Goal: Task Accomplishment & Management: Use online tool/utility

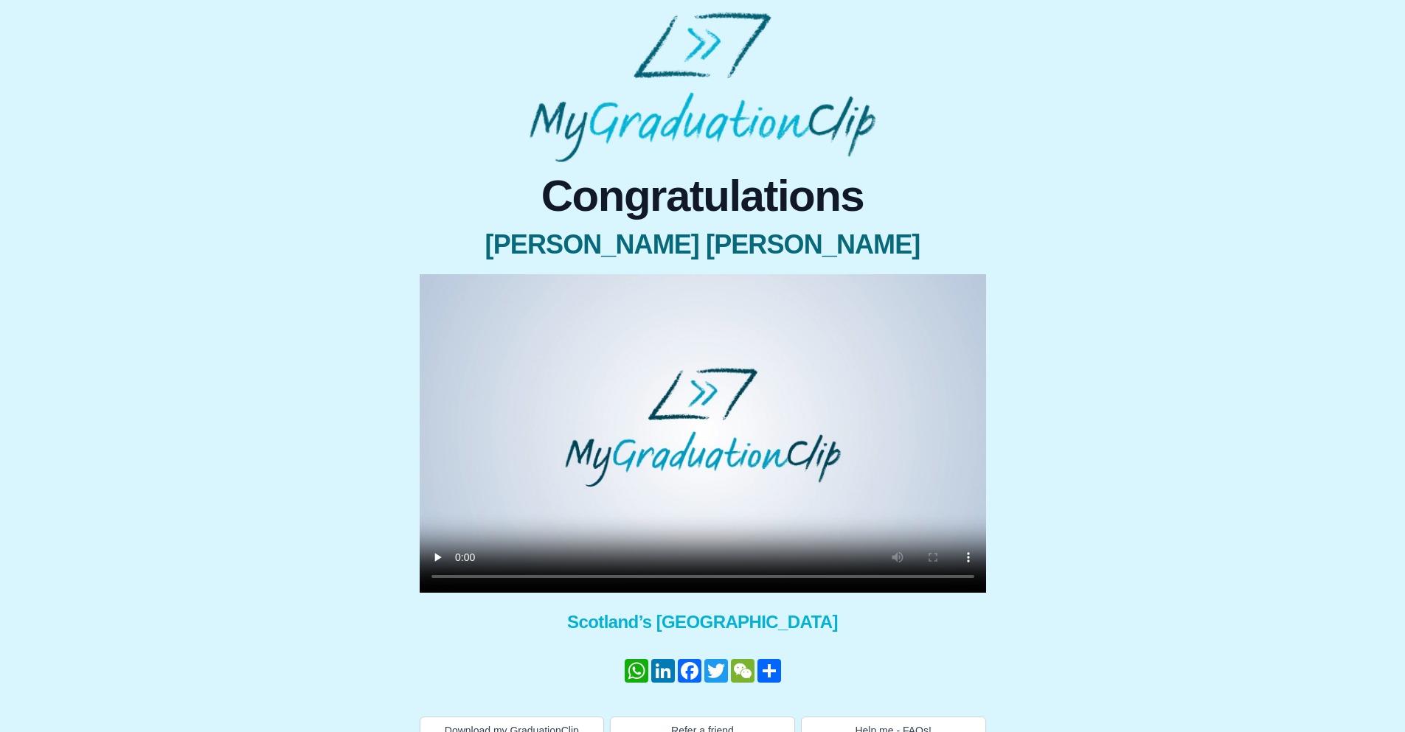
scroll to position [24, 0]
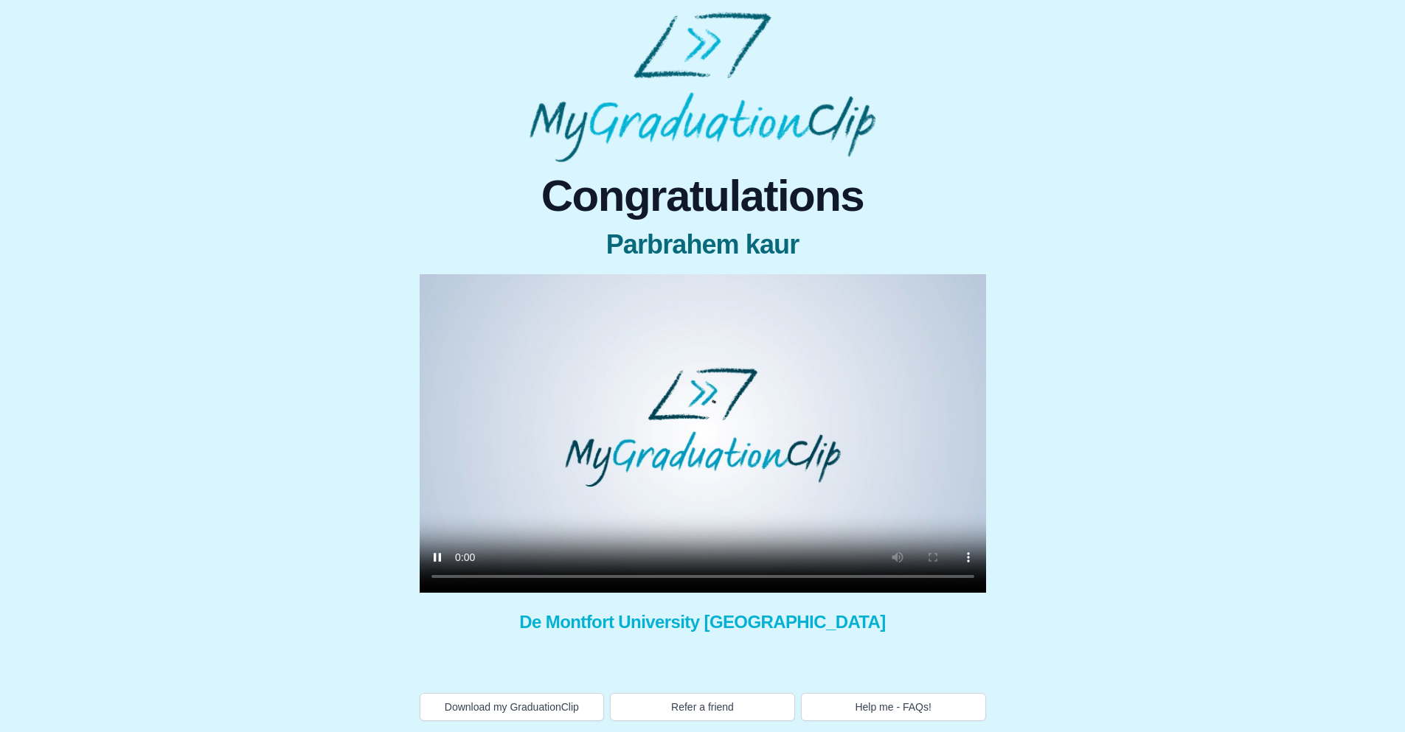
scroll to position [1, 0]
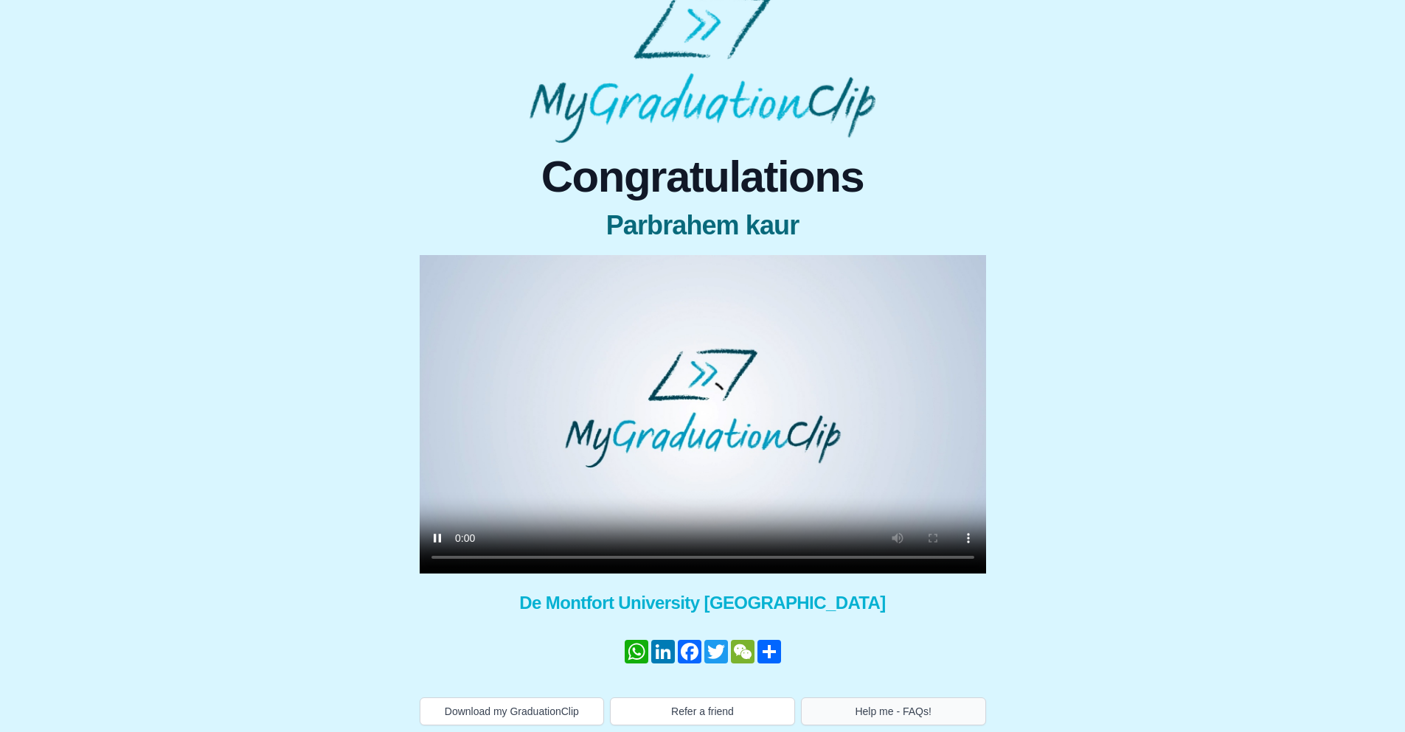
scroll to position [24, 0]
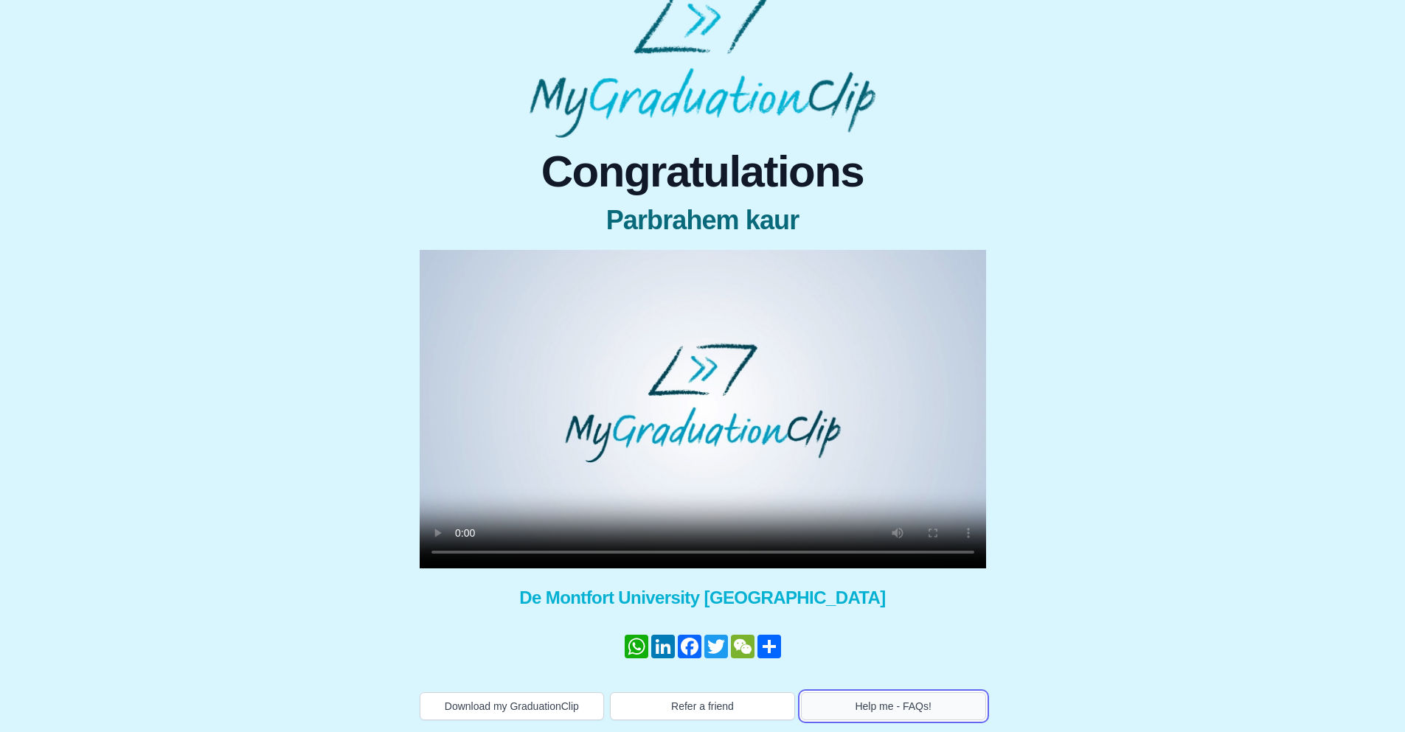
click at [876, 707] on button "Help me - FAQs!" at bounding box center [893, 707] width 185 height 28
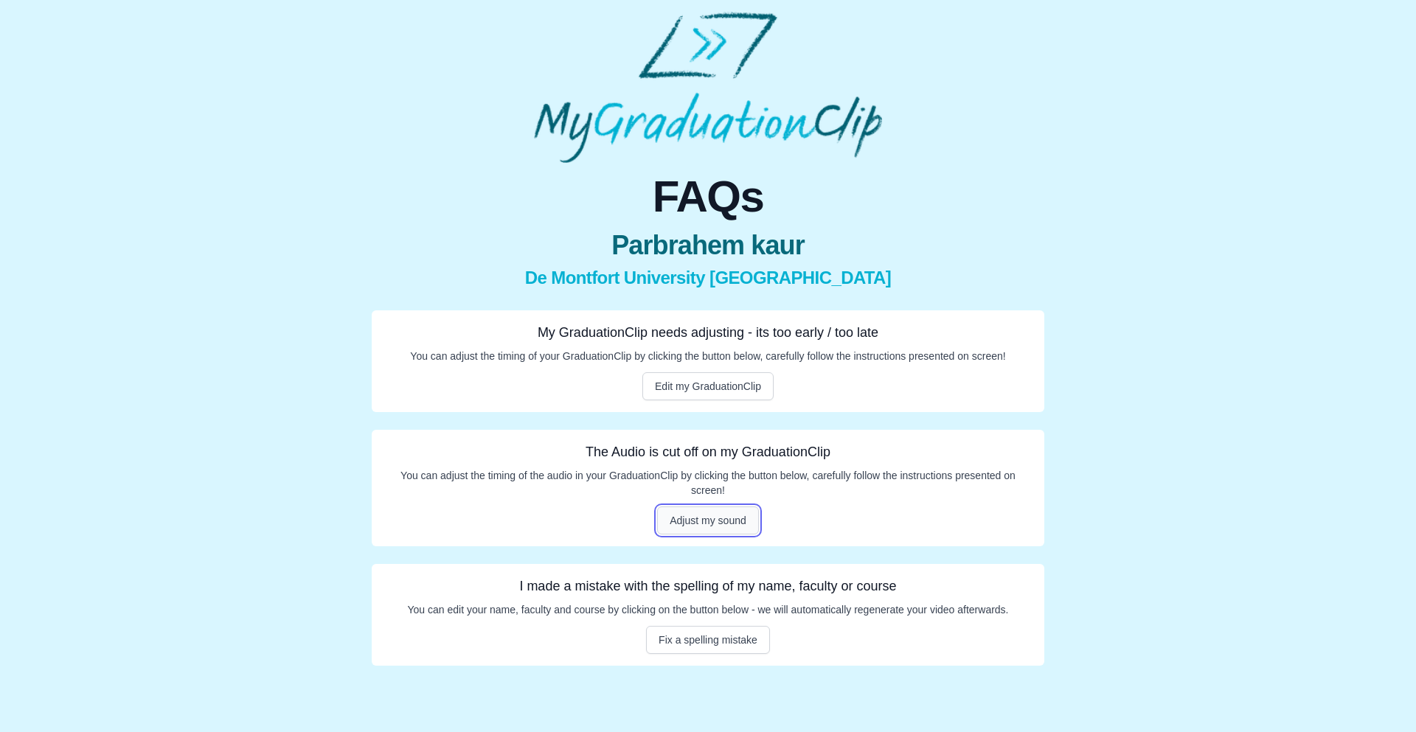
click at [693, 523] on button "Adjust my sound" at bounding box center [708, 521] width 102 height 28
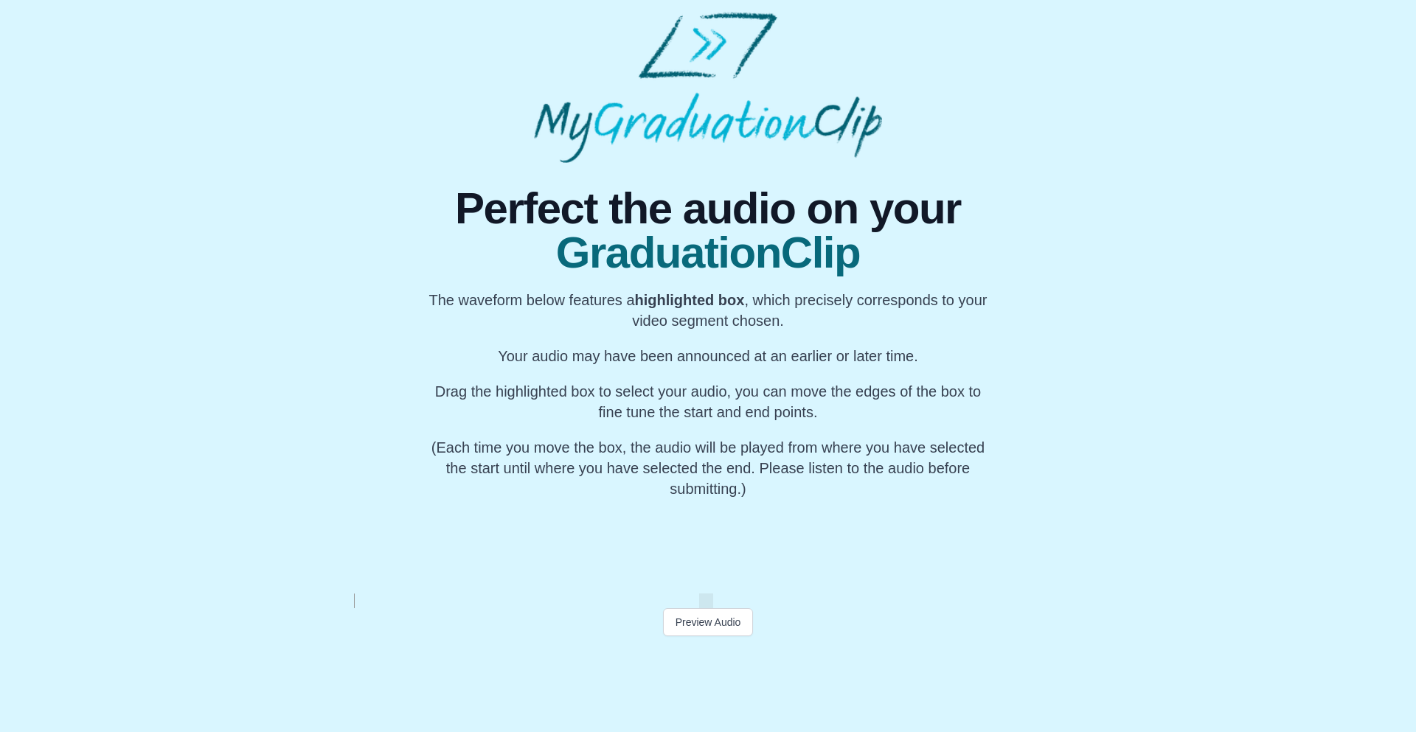
scroll to position [0, 16765]
click at [717, 568] on div "My Name" at bounding box center [714, 546] width 55 height 94
click at [628, 563] on div "My Name" at bounding box center [626, 546] width 55 height 94
click at [702, 627] on button "Preview Audio" at bounding box center [708, 622] width 91 height 28
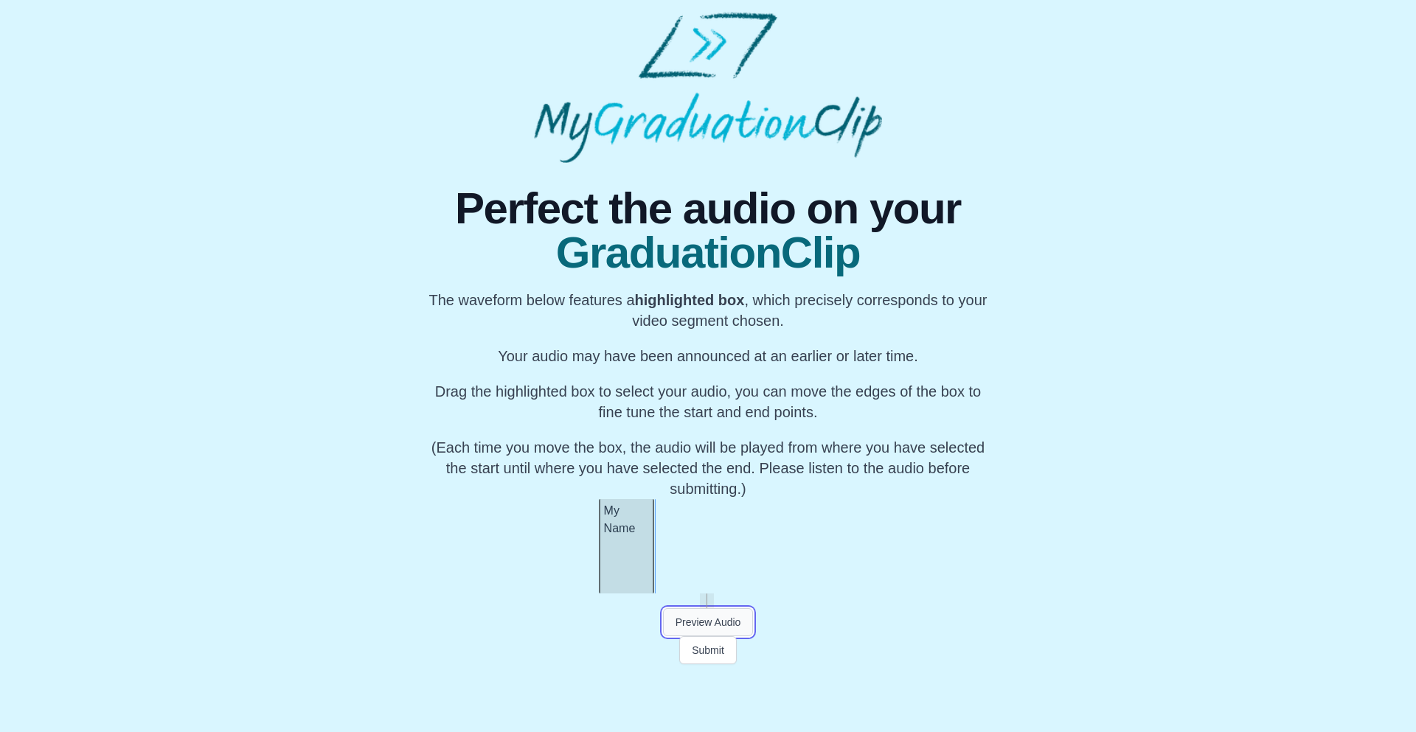
click at [704, 619] on button "Preview Audio" at bounding box center [708, 622] width 91 height 28
click at [701, 655] on button "Submit" at bounding box center [708, 650] width 58 height 28
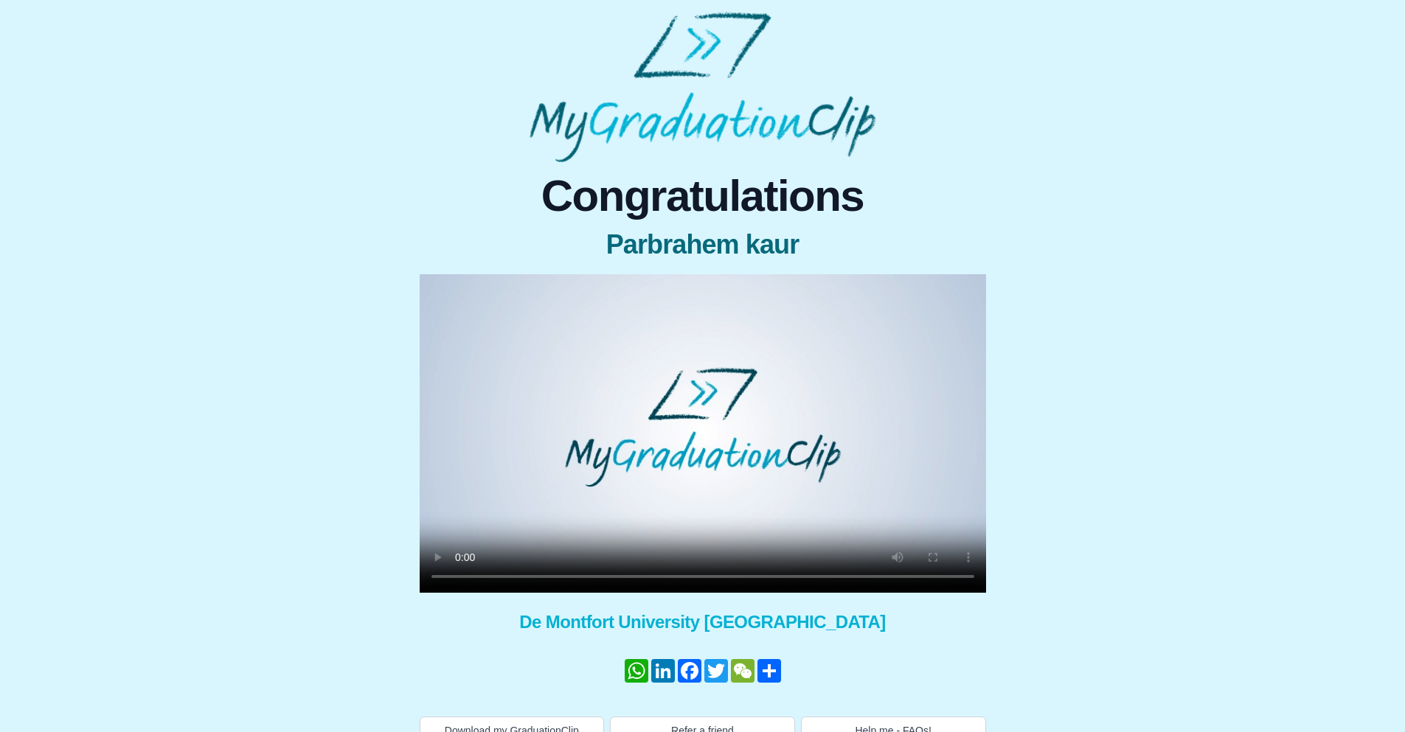
scroll to position [24, 0]
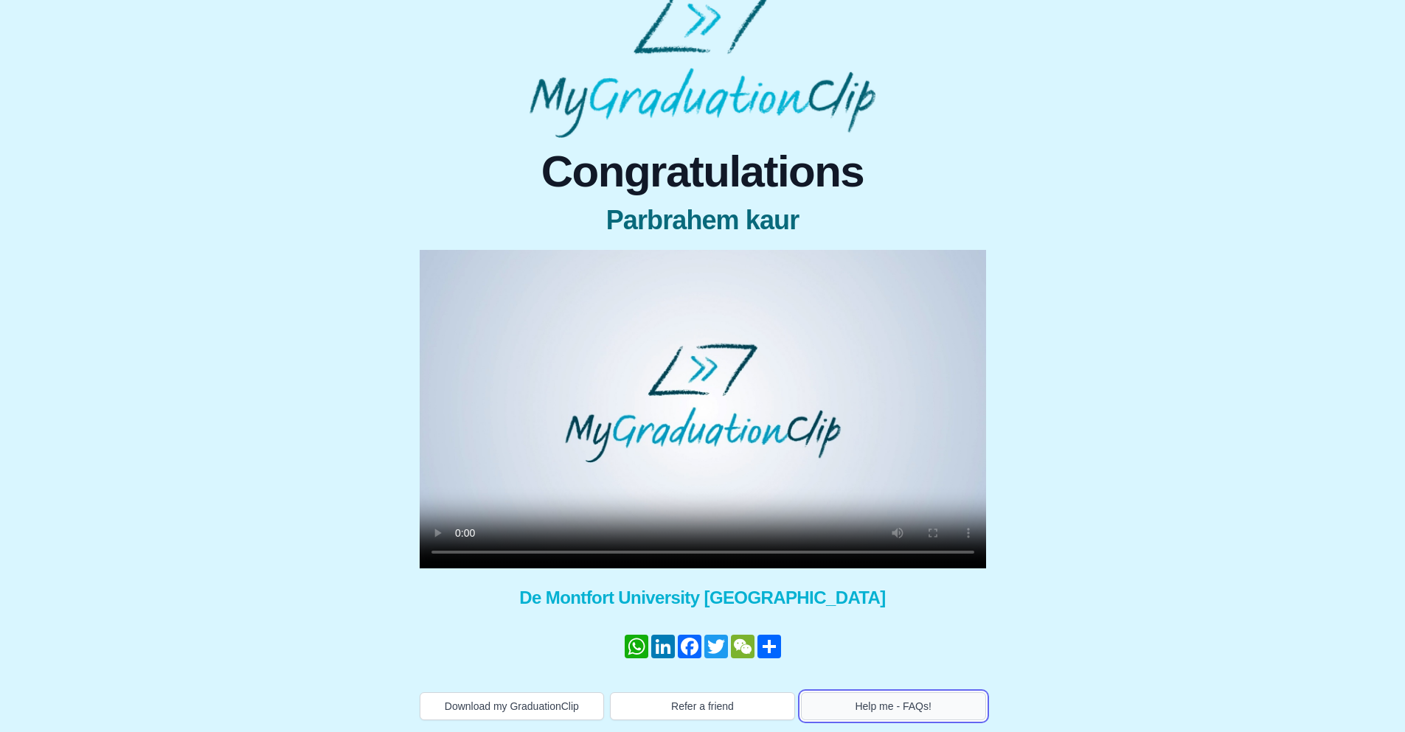
click at [880, 712] on button "Help me - FAQs!" at bounding box center [893, 707] width 185 height 28
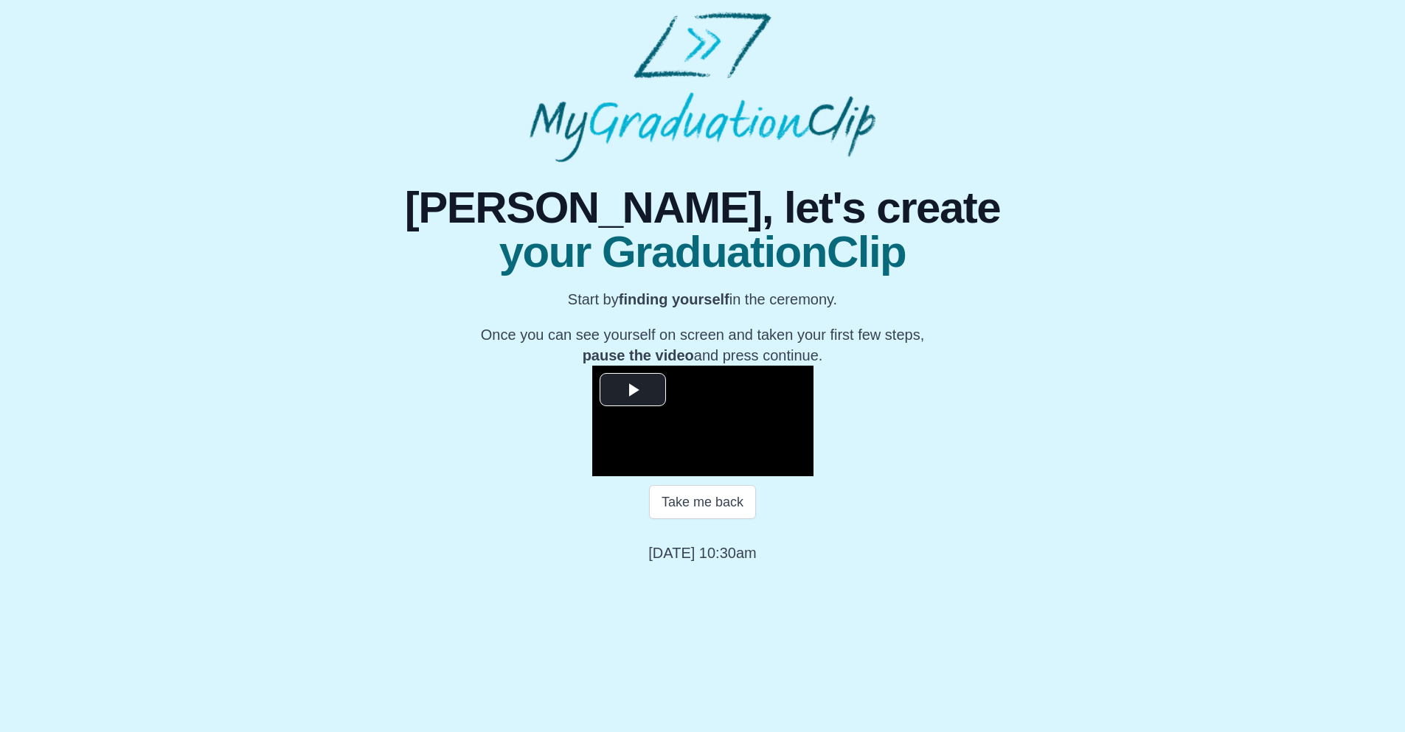
scroll to position [86, 0]
click at [633, 389] on span "Video Player" at bounding box center [633, 389] width 0 height 0
click at [607, 465] on span "Video Player" at bounding box center [607, 465] width 0 height 0
click at [633, 389] on span "Video Player" at bounding box center [633, 389] width 0 height 0
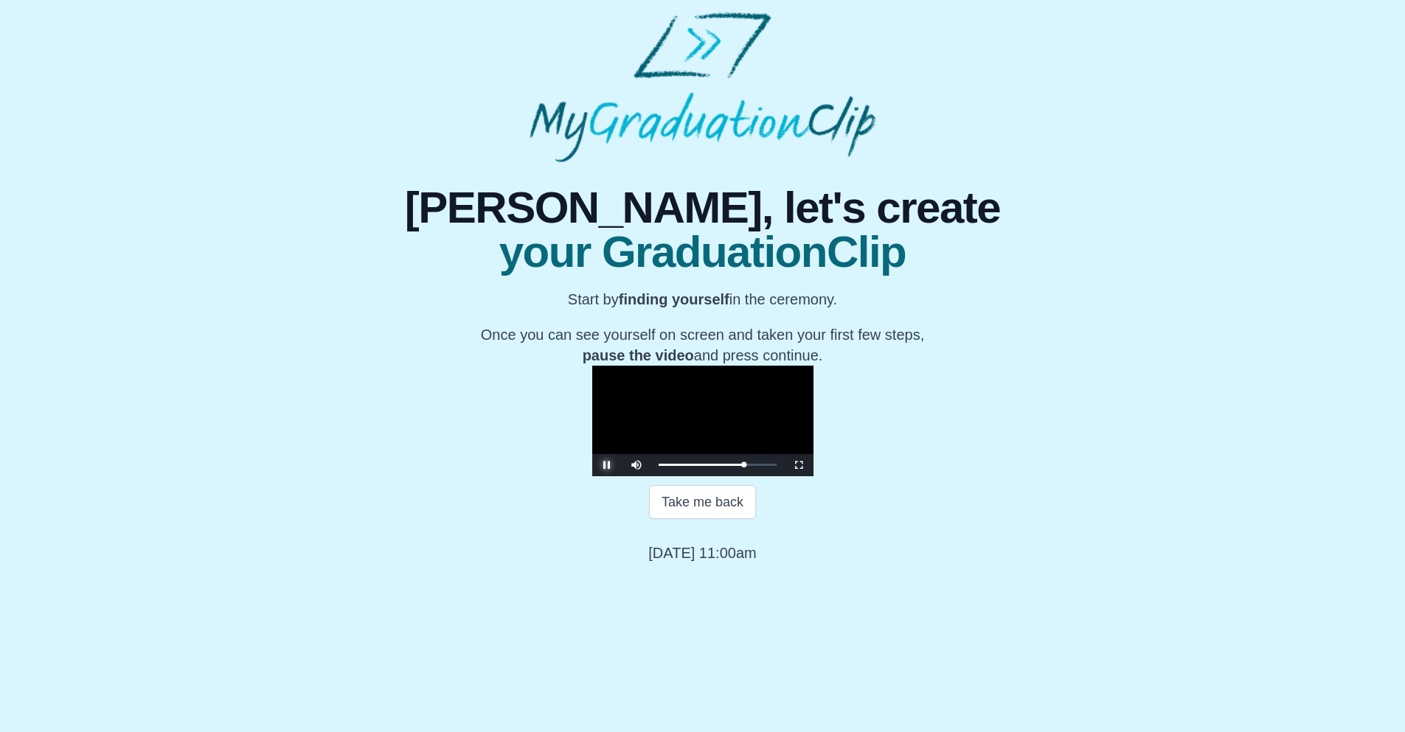
click at [607, 465] on span "Video Player" at bounding box center [607, 465] width 0 height 0
click at [699, 571] on button "Continue" at bounding box center [702, 554] width 78 height 34
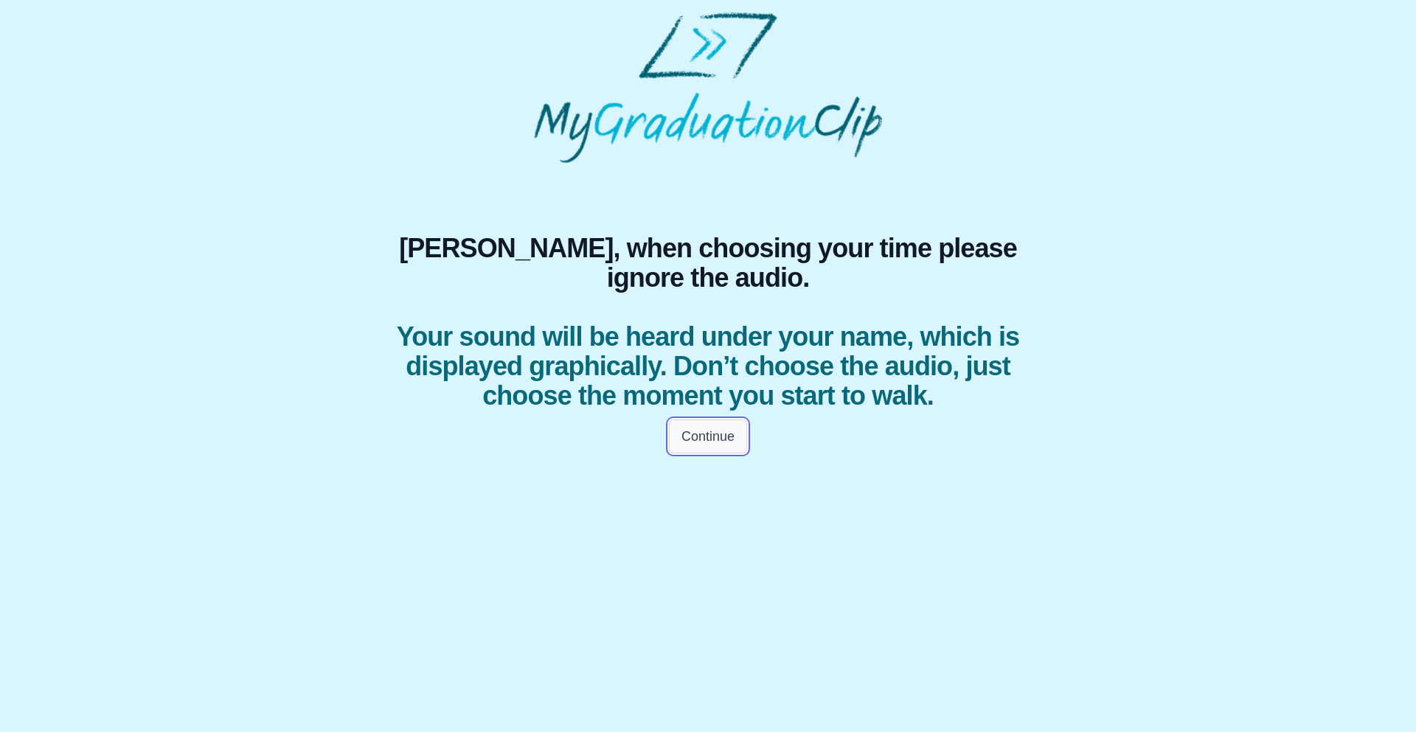
click at [698, 454] on button "Continue" at bounding box center [708, 437] width 78 height 34
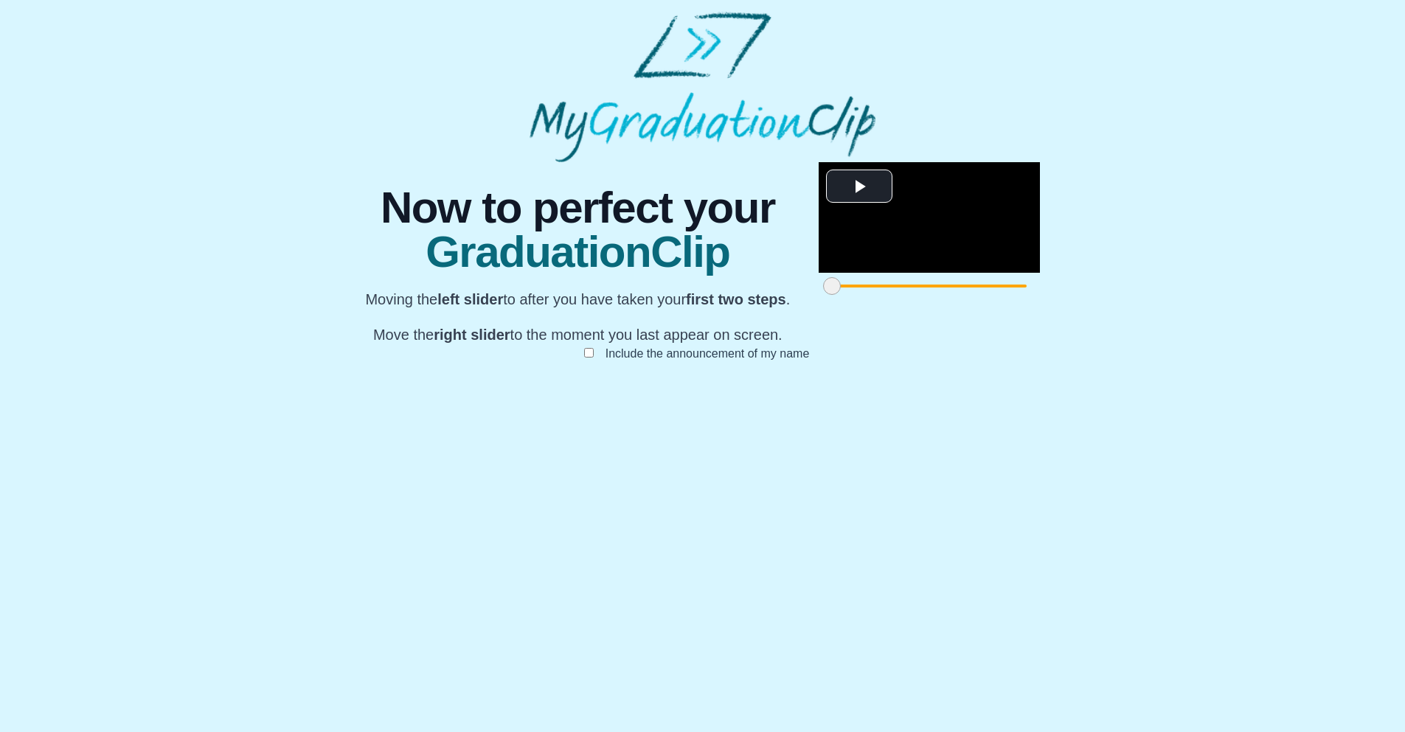
scroll to position [51, 0]
drag, startPoint x: 403, startPoint y: 665, endPoint x: 561, endPoint y: 696, distance: 161.0
click at [561, 391] on div "**********" at bounding box center [702, 276] width 703 height 229
drag, startPoint x: 544, startPoint y: 665, endPoint x: 562, endPoint y: 666, distance: 17.7
click at [981, 299] on div at bounding box center [994, 286] width 27 height 27
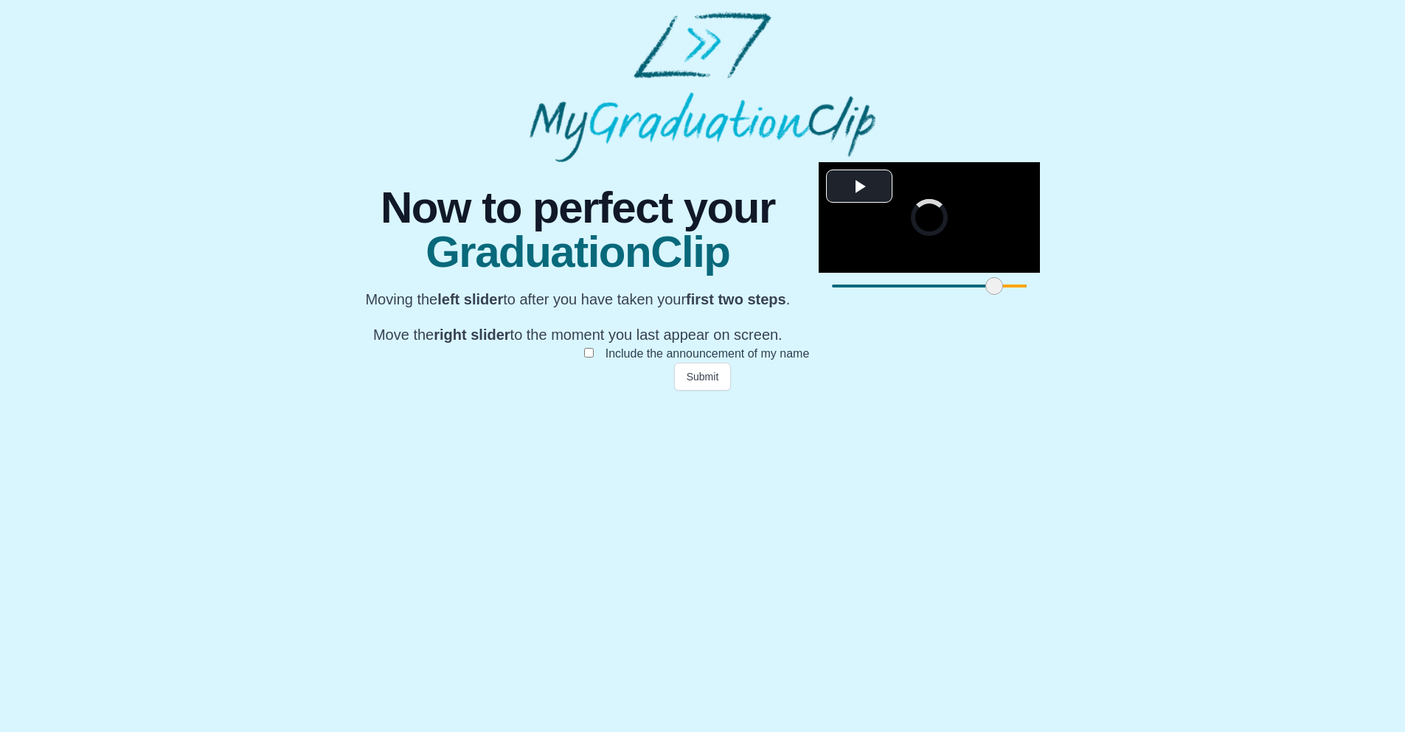
drag, startPoint x: 1005, startPoint y: 657, endPoint x: 748, endPoint y: 657, distance: 256.7
click at [1411, 295] on span at bounding box center [1420, 286] width 18 height 18
drag, startPoint x: 747, startPoint y: 657, endPoint x: 802, endPoint y: 668, distance: 56.4
click at [1191, 295] on span at bounding box center [1200, 286] width 18 height 18
drag, startPoint x: 802, startPoint y: 663, endPoint x: 879, endPoint y: 666, distance: 76.8
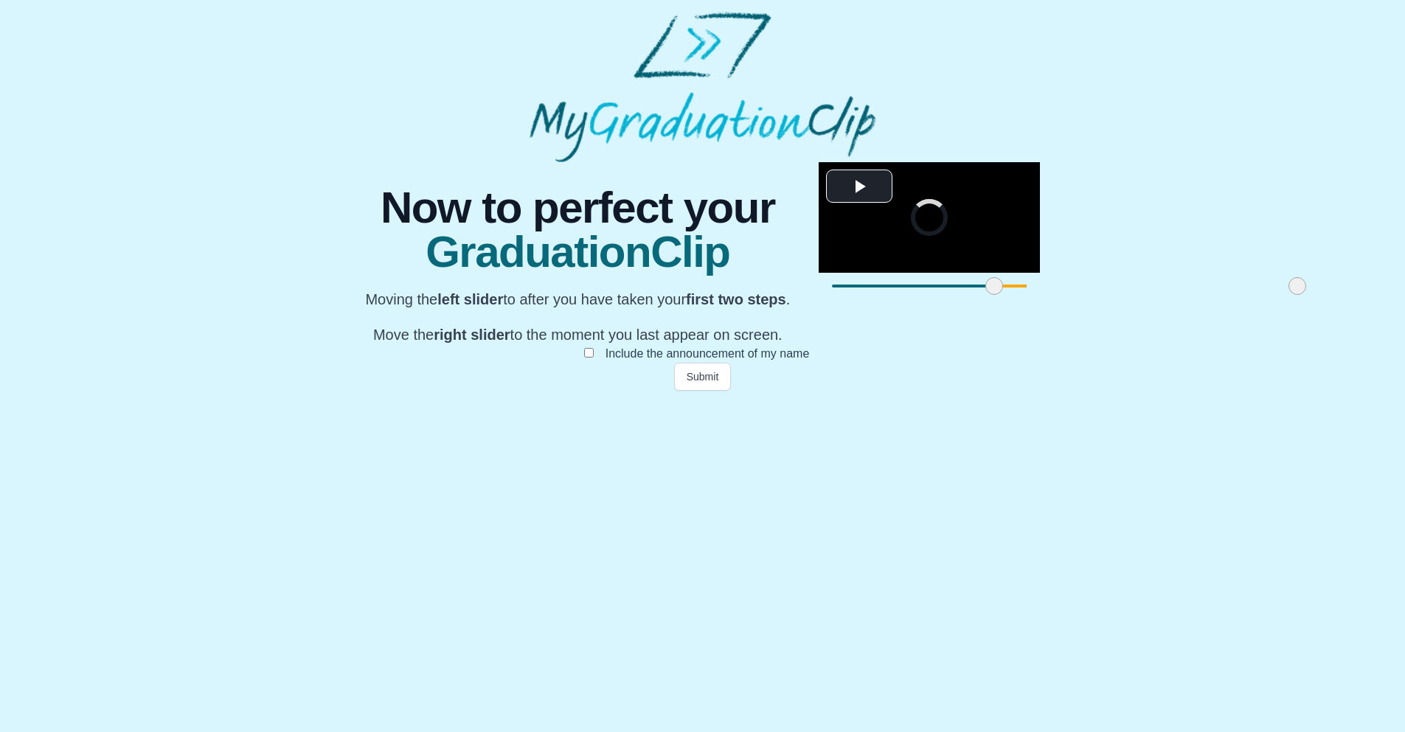
click at [1288, 295] on span at bounding box center [1297, 286] width 18 height 18
drag, startPoint x: 884, startPoint y: 659, endPoint x: 909, endPoint y: 666, distance: 25.4
click at [1324, 295] on span at bounding box center [1333, 286] width 18 height 18
drag, startPoint x: 904, startPoint y: 657, endPoint x: 923, endPoint y: 667, distance: 20.8
click at [1342, 295] on span at bounding box center [1351, 286] width 18 height 18
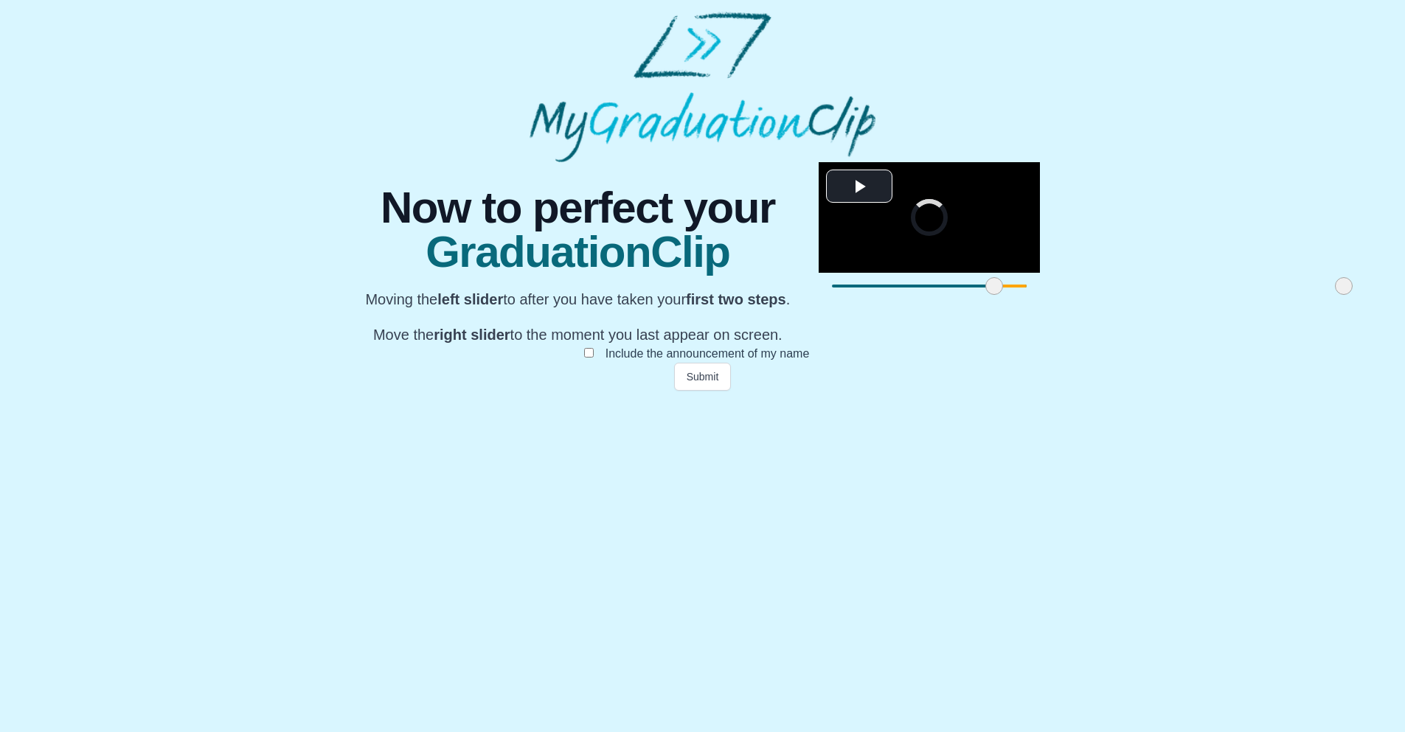
drag, startPoint x: 923, startPoint y: 667, endPoint x: 915, endPoint y: 664, distance: 7.9
click at [1335, 295] on span at bounding box center [1344, 286] width 18 height 18
click at [687, 391] on button "Submit" at bounding box center [703, 377] width 58 height 28
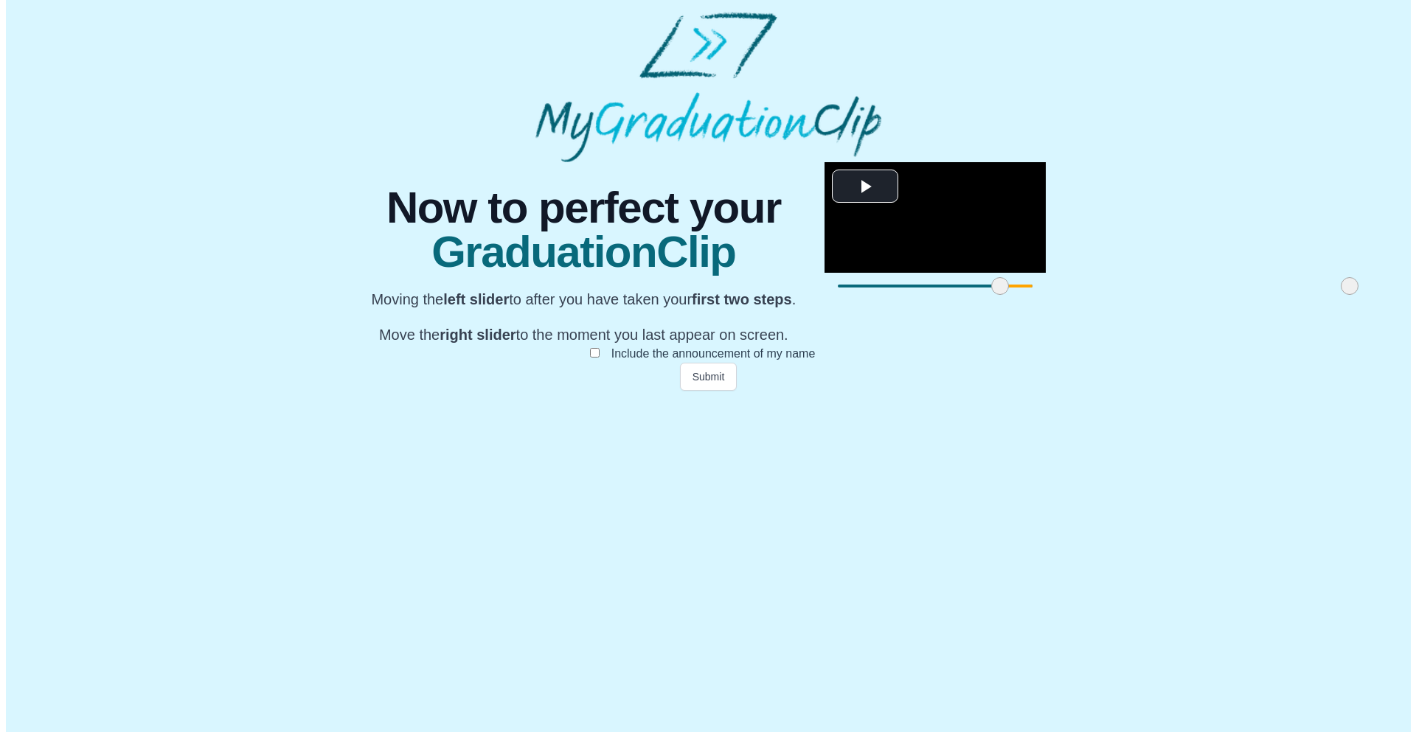
scroll to position [0, 0]
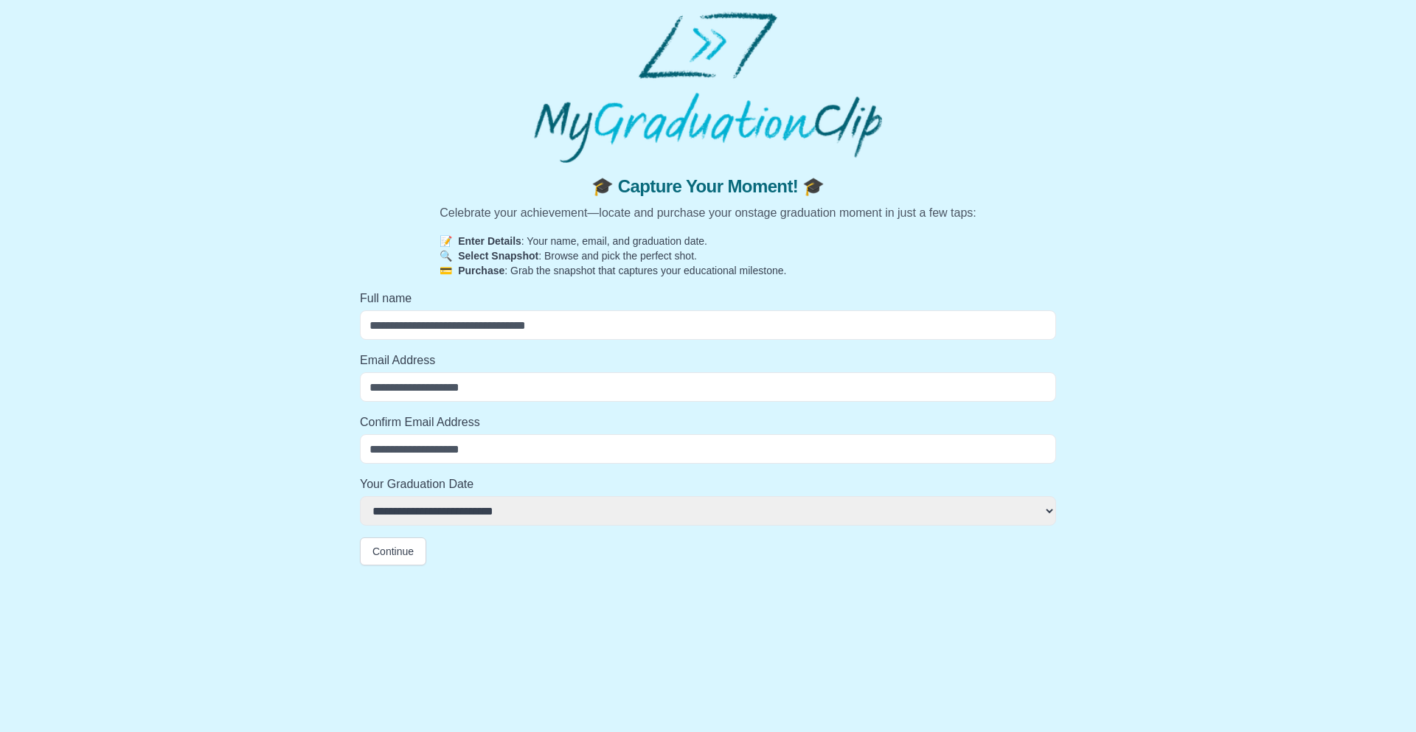
select select
